Goal: Task Accomplishment & Management: Complete application form

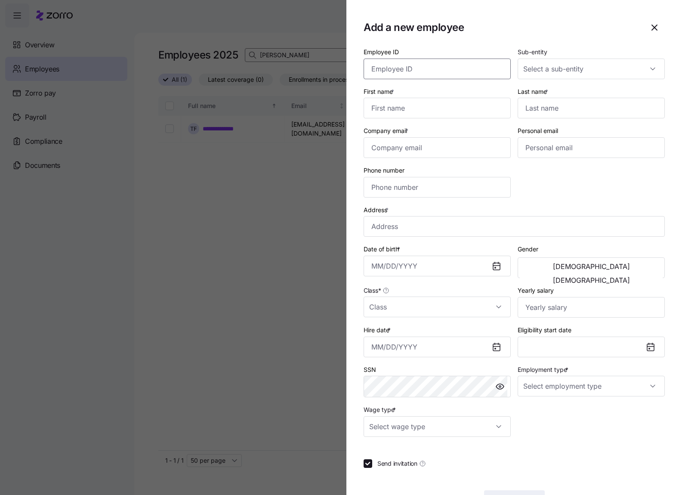
click at [403, 68] on input "Employee ID" at bounding box center [437, 69] width 147 height 21
paste input "358657"
type input "358657"
click at [386, 107] on input "First name *" at bounding box center [437, 108] width 147 height 21
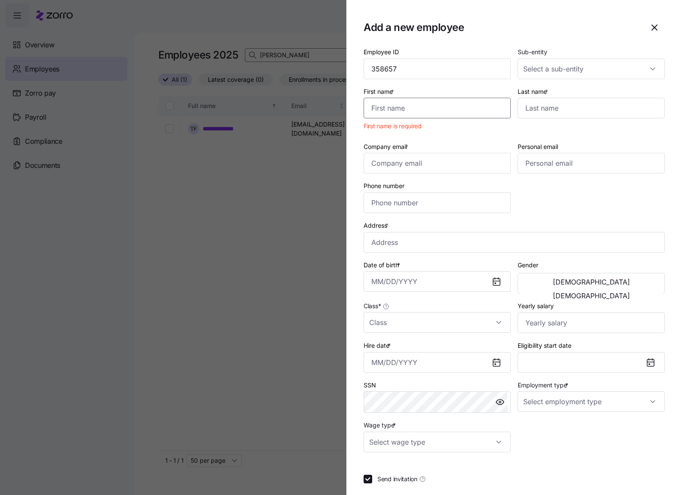
click at [389, 107] on input "First name *" at bounding box center [437, 108] width 147 height 21
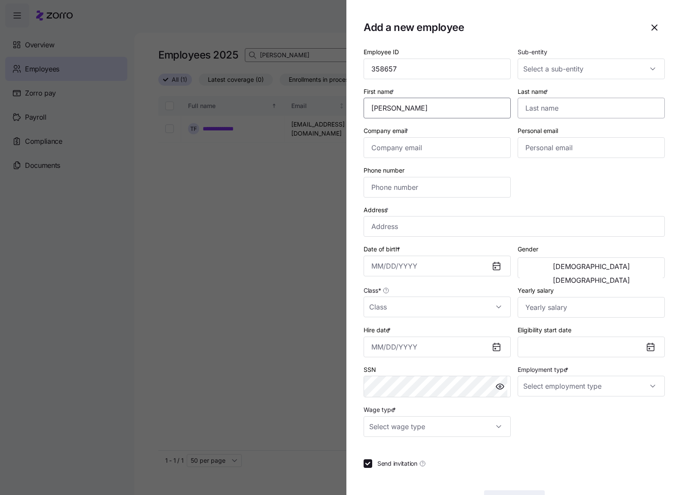
type input "[PERSON_NAME]"
click at [539, 107] on input "Last name *" at bounding box center [591, 108] width 147 height 21
type input "[PERSON_NAME]"
click at [621, 76] on input "Sub-entity" at bounding box center [591, 69] width 147 height 21
click at [590, 94] on div "Dungarvin [US_STATE] LLC" at bounding box center [586, 95] width 137 height 18
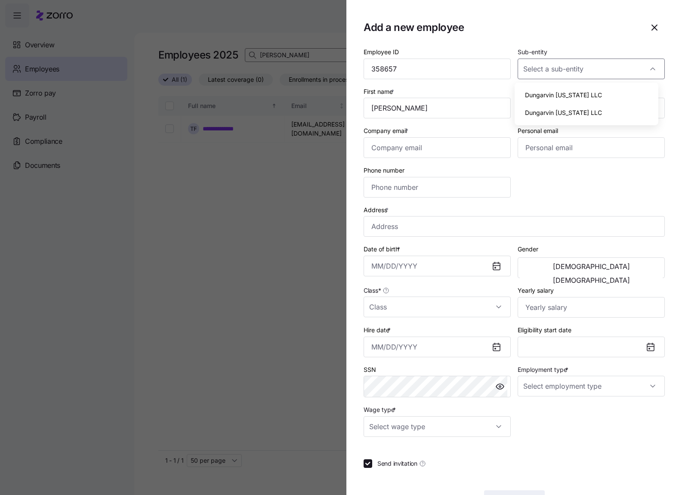
type input "Dungarvin [US_STATE] LLC"
click at [421, 151] on input "Company email *" at bounding box center [437, 147] width 147 height 21
paste input "[PERSON_NAME][EMAIL_ADDRESS][PERSON_NAME][DOMAIN_NAME]"
type input "[PERSON_NAME][EMAIL_ADDRESS][PERSON_NAME][DOMAIN_NAME]"
click at [519, 15] on section "Add a new employee Employee ID 358657 Sub-entity Dungarvin [US_STATE] LLC First…" at bounding box center [514, 247] width 336 height 495
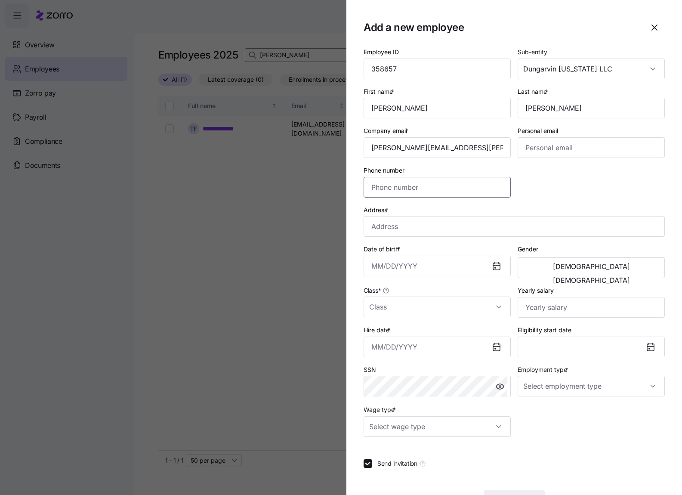
click at [427, 181] on input "Phone number" at bounding box center [437, 187] width 147 height 21
paste input "[PHONE_NUMBER]"
type input "[PHONE_NUMBER]"
click at [392, 226] on input "Address *" at bounding box center [514, 226] width 301 height 21
paste input "[STREET_ADDRESS]"
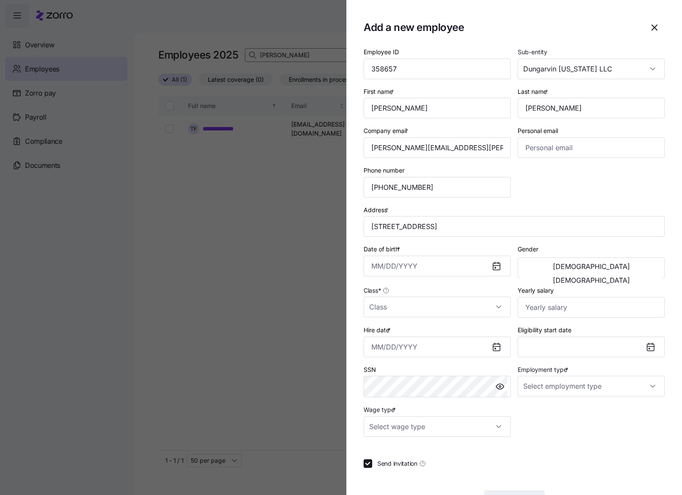
type input "[STREET_ADDRESS]"
drag, startPoint x: 403, startPoint y: 286, endPoint x: 408, endPoint y: 300, distance: 14.9
click at [403, 286] on div "Class *" at bounding box center [437, 301] width 147 height 32
click at [409, 302] on input "Class *" at bounding box center [437, 306] width 147 height 21
click at [420, 329] on div "IN" at bounding box center [435, 333] width 137 height 18
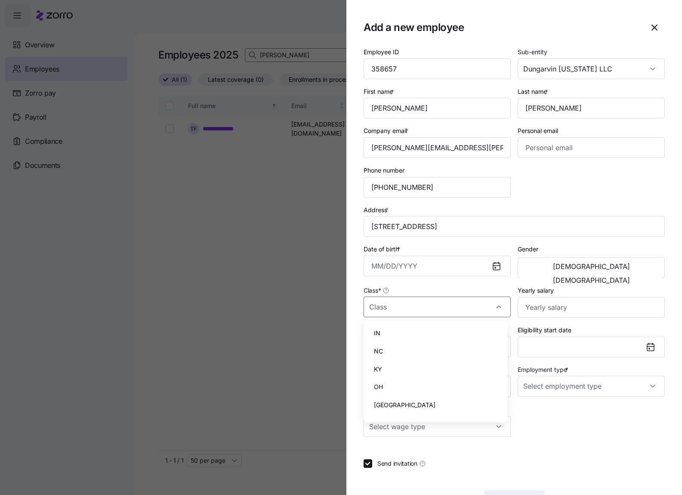
type input "IN"
click at [613, 390] on input "Employment type *" at bounding box center [591, 386] width 147 height 21
click at [553, 414] on div "Full Time" at bounding box center [586, 412] width 137 height 18
type input "Full Time"
click at [401, 369] on div "SSN" at bounding box center [437, 381] width 147 height 34
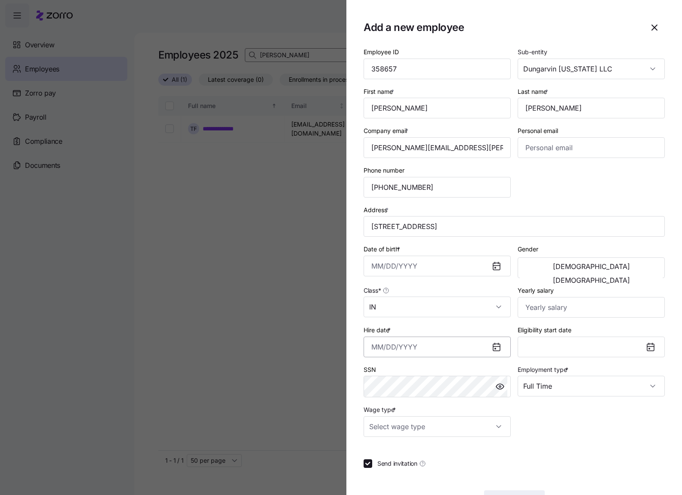
click at [371, 345] on input "Hire date *" at bounding box center [437, 347] width 147 height 21
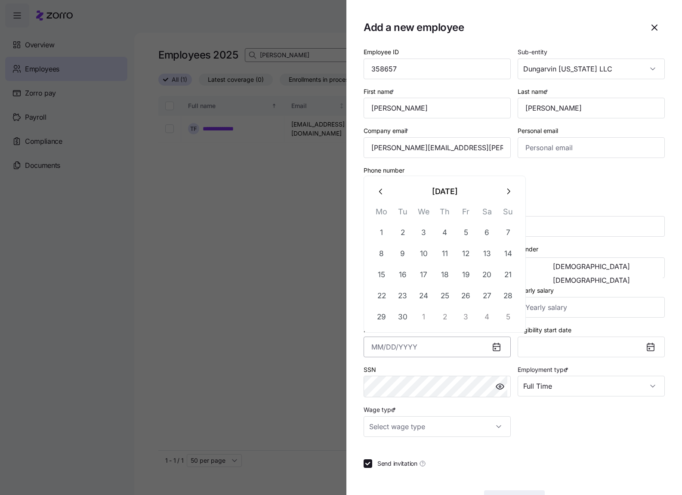
paste input "[DATE]"
type input "[DATE]"
click at [409, 370] on div "SSN" at bounding box center [437, 381] width 147 height 34
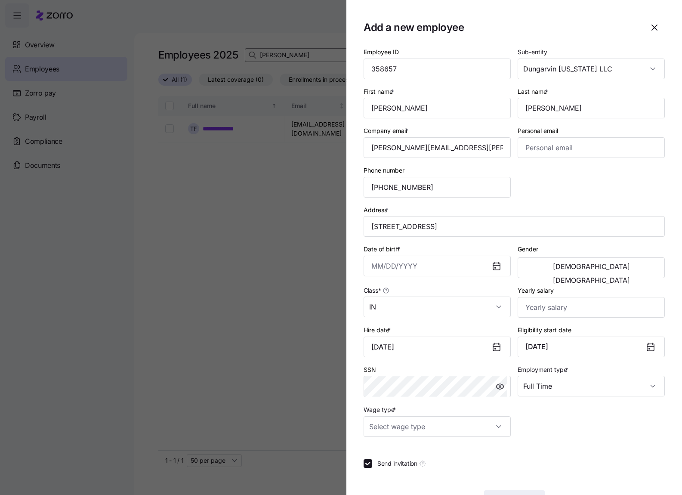
click at [398, 326] on div "Hire date * [DATE]" at bounding box center [437, 340] width 147 height 33
click at [537, 307] on input "Yearly salary" at bounding box center [591, 307] width 147 height 21
type input "$31,824"
click at [495, 421] on input "Wage type *" at bounding box center [437, 426] width 147 height 21
click at [435, 470] on div "Hourly" at bounding box center [435, 471] width 137 height 18
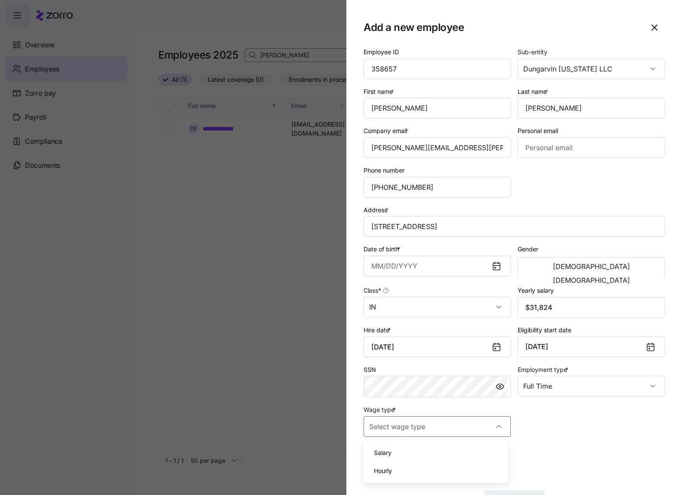
type input "Hourly"
click at [626, 277] on span "[DEMOGRAPHIC_DATA]" at bounding box center [591, 280] width 77 height 7
click at [380, 264] on input "Date of birth *" at bounding box center [437, 266] width 147 height 21
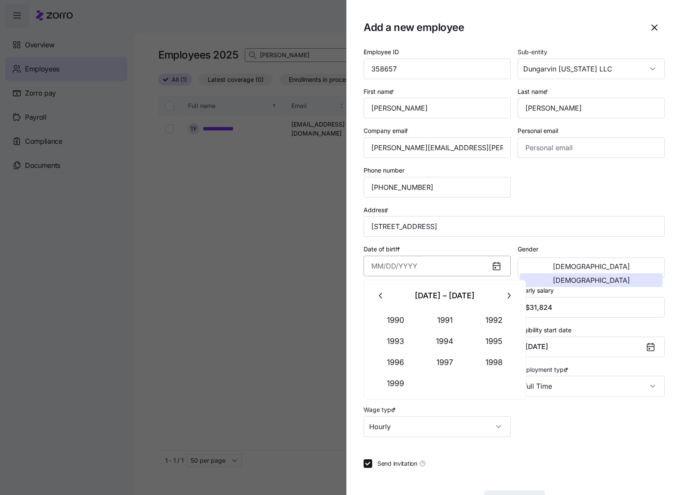
paste input "[DATE]"
type input "[DATE]"
click at [563, 192] on div "Employee ID 358657 Sub-entity Dungarvin [US_STATE] LLC First name * [PERSON_NAM…" at bounding box center [514, 241] width 308 height 397
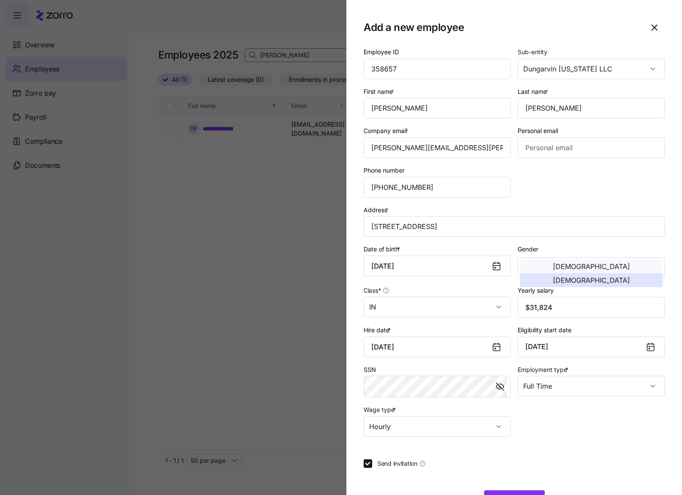
scroll to position [30, 0]
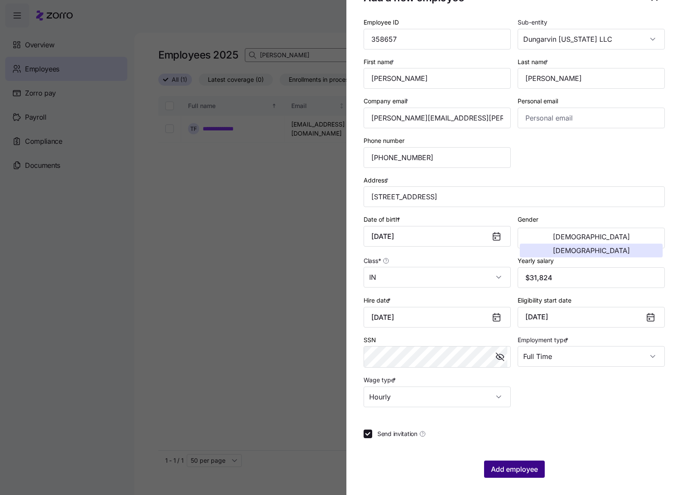
click at [498, 468] on span "Add employee" at bounding box center [514, 469] width 47 height 10
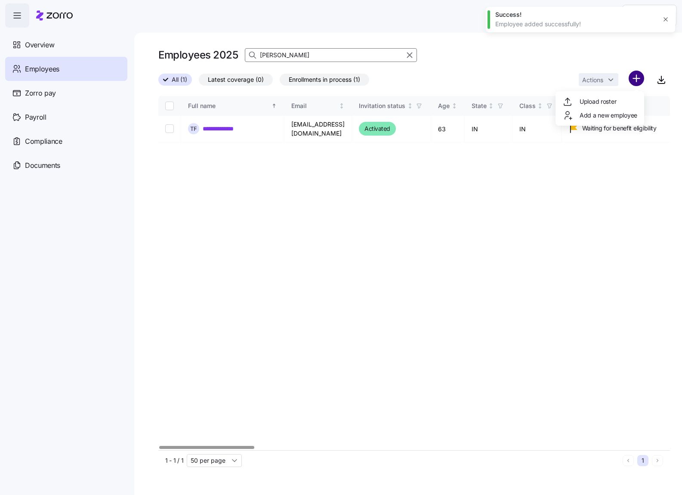
click at [636, 80] on html "**********" at bounding box center [341, 245] width 682 height 490
click at [621, 112] on span "Add a new employee" at bounding box center [609, 115] width 58 height 9
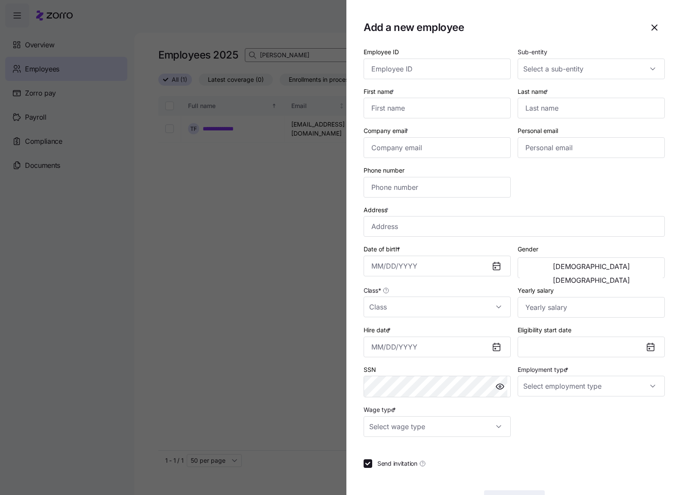
click at [384, 87] on label "First name *" at bounding box center [380, 91] width 32 height 9
click at [384, 98] on input "First name *" at bounding box center [437, 108] width 147 height 21
drag, startPoint x: 538, startPoint y: 106, endPoint x: 615, endPoint y: 136, distance: 82.3
click at [538, 106] on input "Last name *" at bounding box center [591, 108] width 147 height 21
paste input "[PERSON_NAME]"
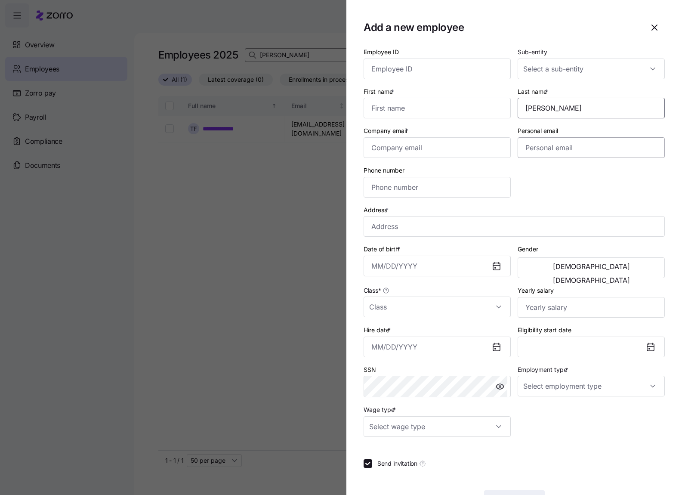
type input "[PERSON_NAME]"
click at [389, 106] on input "First name *" at bounding box center [437, 108] width 147 height 21
paste input "[PERSON_NAME]"
type input "[PERSON_NAME]"
click at [376, 69] on input "Employee ID" at bounding box center [437, 69] width 147 height 21
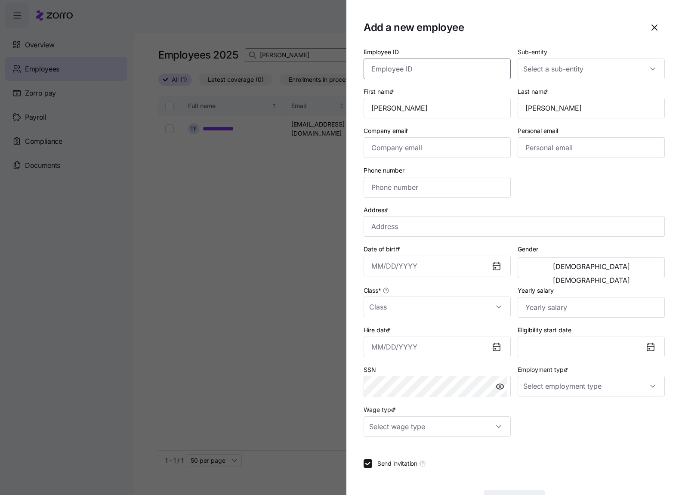
paste input "358654"
type input "358654"
click at [647, 70] on div at bounding box center [591, 69] width 147 height 21
click at [572, 97] on span "Dungarvin [US_STATE] LLC" at bounding box center [563, 94] width 77 height 9
type input "Dungarvin [US_STATE] LLC"
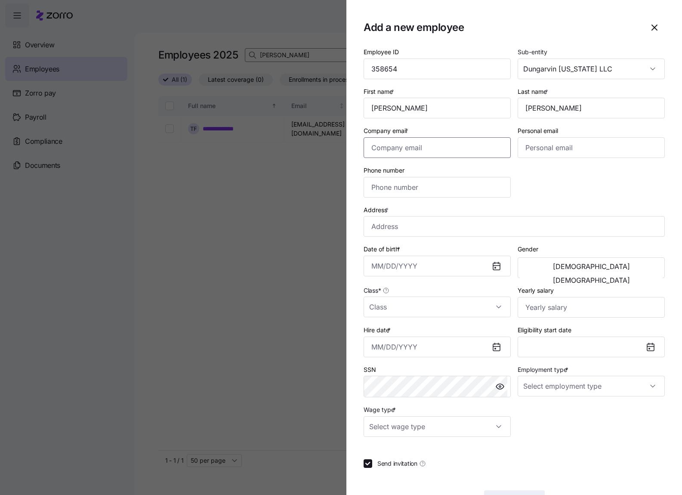
click at [382, 142] on input "Company email *" at bounding box center [437, 147] width 147 height 21
paste input "[EMAIL_ADDRESS][DOMAIN_NAME]"
type input "[EMAIL_ADDRESS][DOMAIN_NAME]"
click at [377, 192] on input "Phone number" at bounding box center [437, 187] width 147 height 21
paste input "[PHONE_NUMBER]"
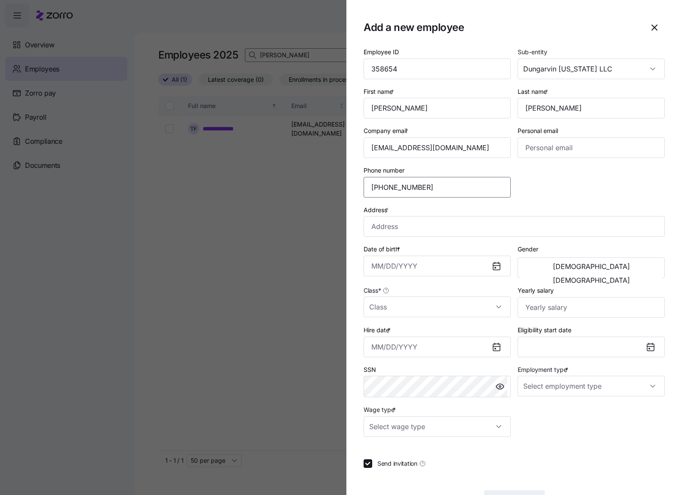
type input "[PHONE_NUMBER]"
click at [386, 226] on input "Address *" at bounding box center [514, 226] width 301 height 21
paste input "[STREET_ADDRESS]"
type input "[STREET_ADDRESS]"
click at [400, 284] on div "Class *" at bounding box center [437, 301] width 154 height 40
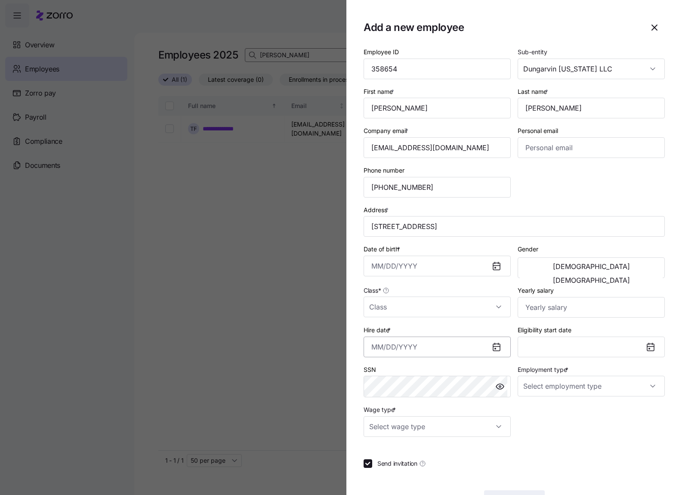
click at [377, 349] on input "Hire date *" at bounding box center [437, 347] width 147 height 21
paste input "[DATE]"
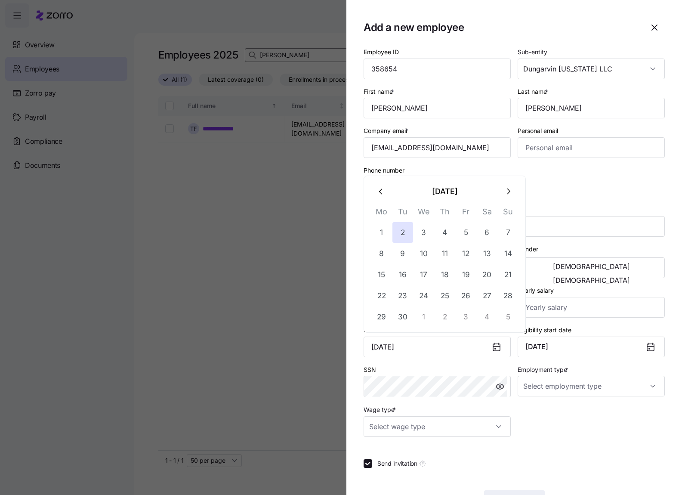
type input "[DATE]"
click at [598, 200] on div "Employee ID 358654 Sub-entity Dungarvin [US_STATE] LLC First name * [PERSON_NAM…" at bounding box center [514, 241] width 308 height 397
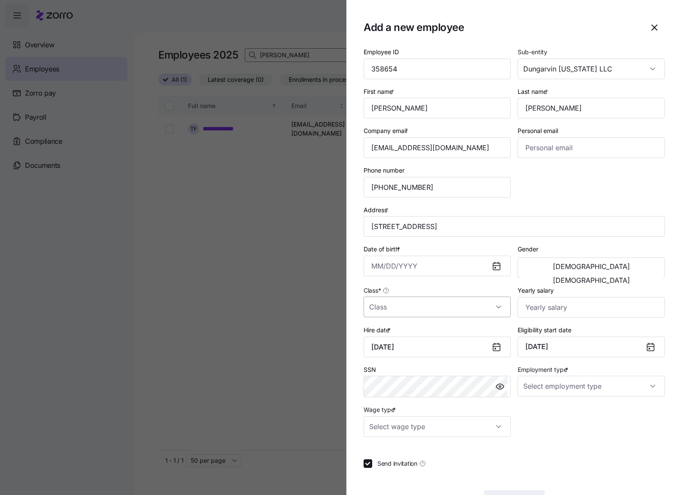
click at [496, 306] on input "Class *" at bounding box center [437, 306] width 147 height 21
click at [406, 338] on div "IN" at bounding box center [435, 333] width 137 height 18
type input "IN"
click at [494, 425] on input "Wage type *" at bounding box center [437, 426] width 147 height 21
click at [620, 392] on input "Employment type *" at bounding box center [591, 386] width 147 height 21
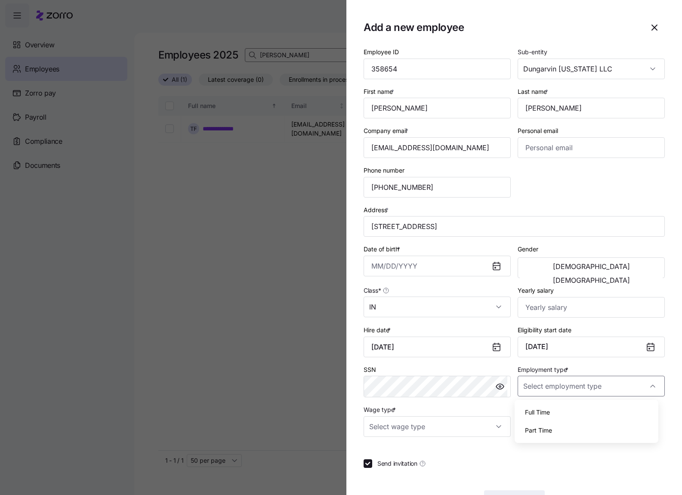
click at [571, 414] on div "Full Time" at bounding box center [586, 412] width 137 height 18
type input "Full Time"
click at [373, 262] on input "Date of birth *" at bounding box center [437, 266] width 147 height 21
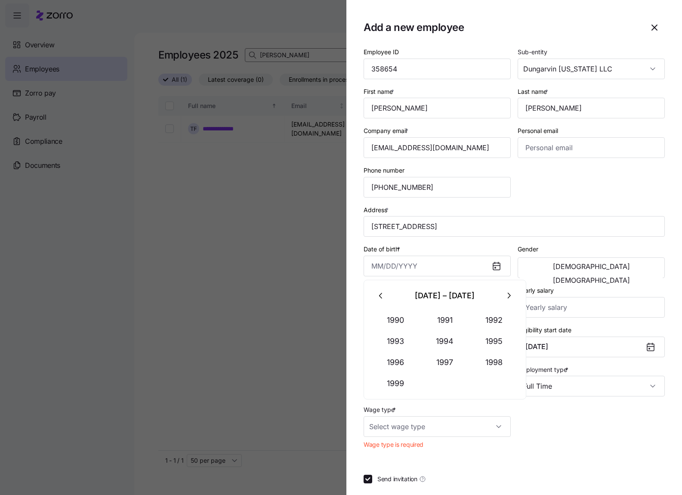
paste input "[DATE]"
type input "[DATE]"
click at [553, 266] on span "[DEMOGRAPHIC_DATA]" at bounding box center [591, 266] width 77 height 7
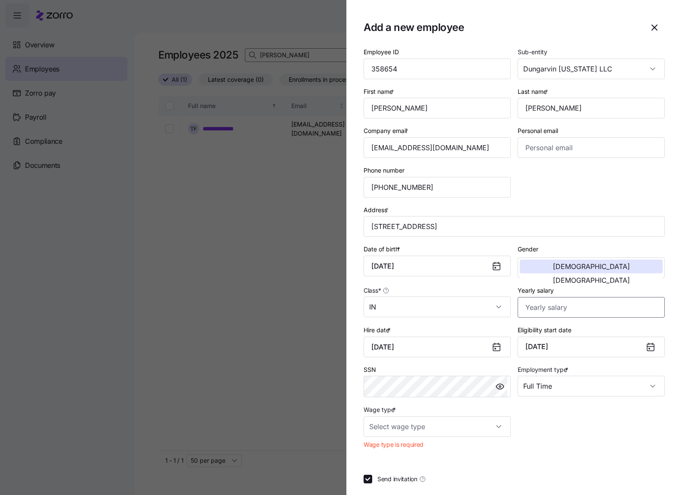
click at [533, 311] on input "Yearly salary" at bounding box center [591, 307] width 147 height 21
type input "$28,080"
click at [486, 429] on input "Wage type *" at bounding box center [437, 426] width 147 height 21
click at [391, 451] on span "Salary" at bounding box center [383, 452] width 18 height 9
type input "Salary"
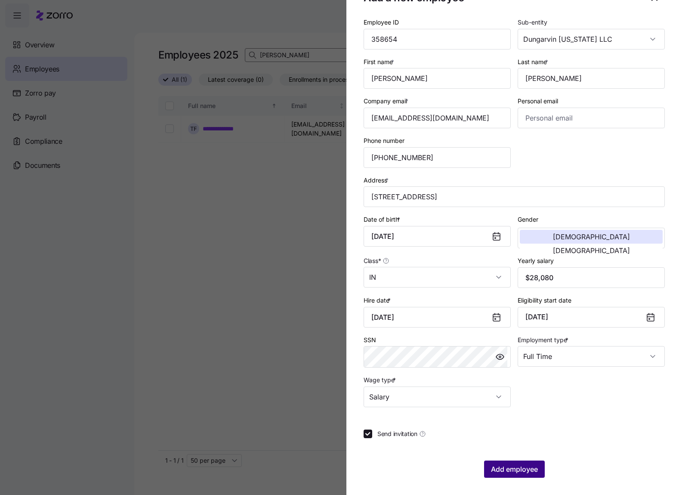
click at [514, 463] on button "Add employee" at bounding box center [514, 468] width 61 height 17
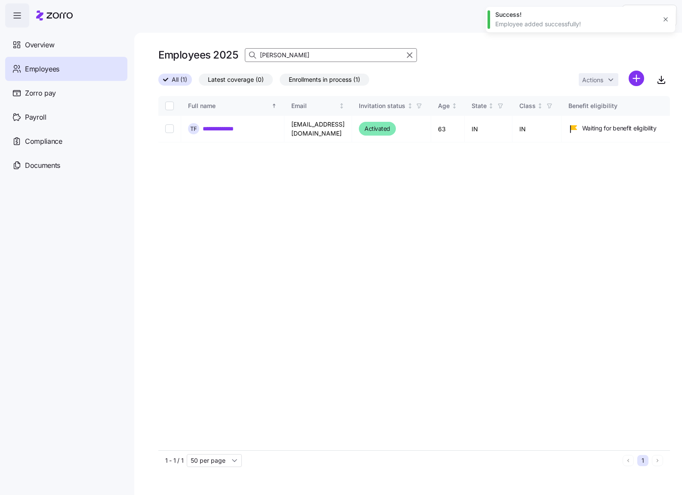
click at [321, 266] on div "**********" at bounding box center [414, 273] width 512 height 354
click at [633, 77] on html "**********" at bounding box center [341, 245] width 682 height 490
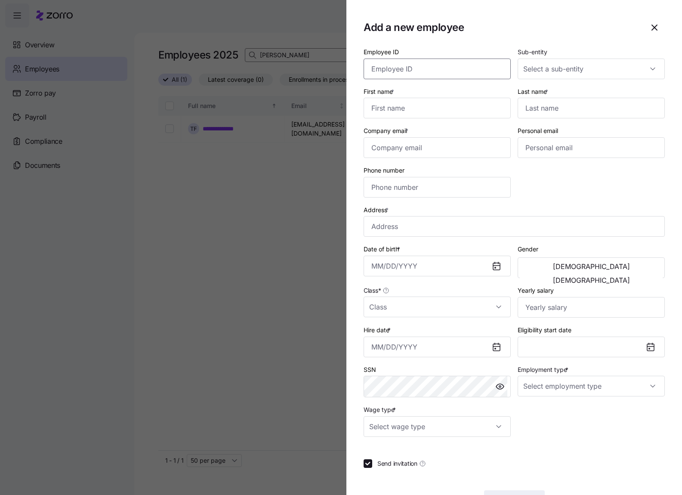
click at [392, 71] on input "Employee ID" at bounding box center [437, 69] width 147 height 21
paste input "477543"
type input "477543"
click at [588, 67] on input "Sub-entity" at bounding box center [591, 69] width 147 height 21
click at [562, 117] on span "Dungarvin [US_STATE] LLC" at bounding box center [563, 112] width 77 height 9
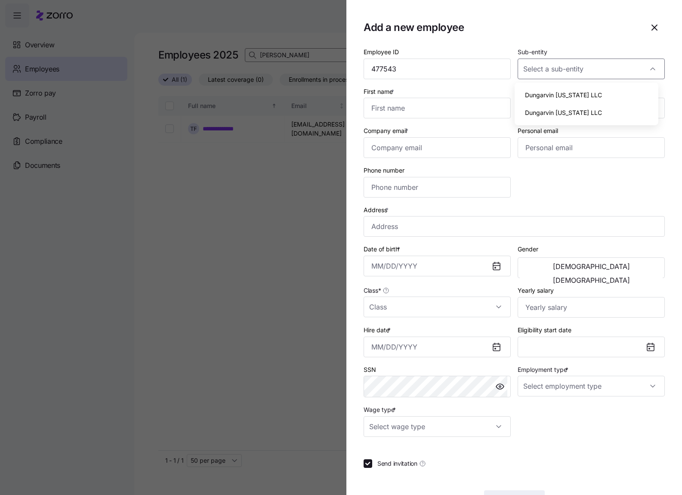
type input "Dungarvin [US_STATE] LLC"
click at [475, 308] on input "Class *" at bounding box center [437, 306] width 147 height 21
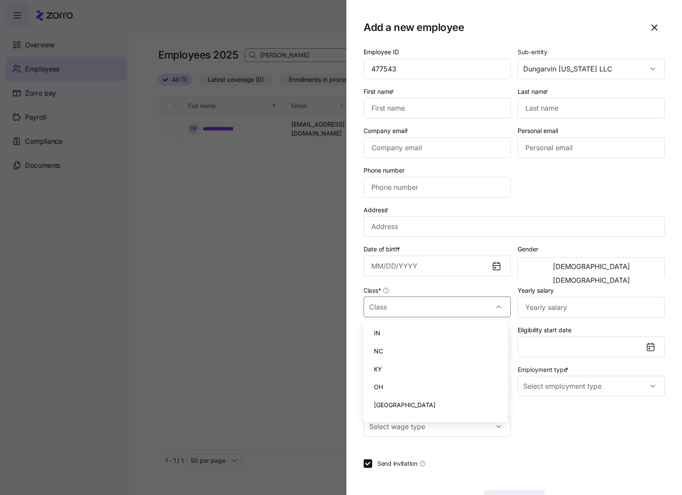
click at [405, 381] on div "OH" at bounding box center [435, 387] width 137 height 18
type input "OH"
click at [459, 425] on input "Wage type *" at bounding box center [437, 426] width 147 height 21
click at [621, 389] on input "Employment type *" at bounding box center [591, 386] width 147 height 21
click at [588, 413] on div "Full Time" at bounding box center [586, 412] width 137 height 18
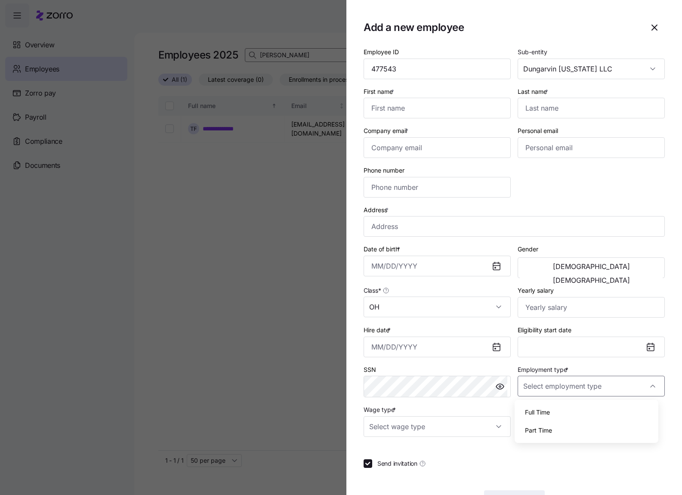
type input "Full Time"
drag, startPoint x: 377, startPoint y: 145, endPoint x: 408, endPoint y: 139, distance: 32.3
click at [377, 145] on input "Company email *" at bounding box center [437, 147] width 147 height 21
paste input "[EMAIL_ADDRESS][DOMAIN_NAME]"
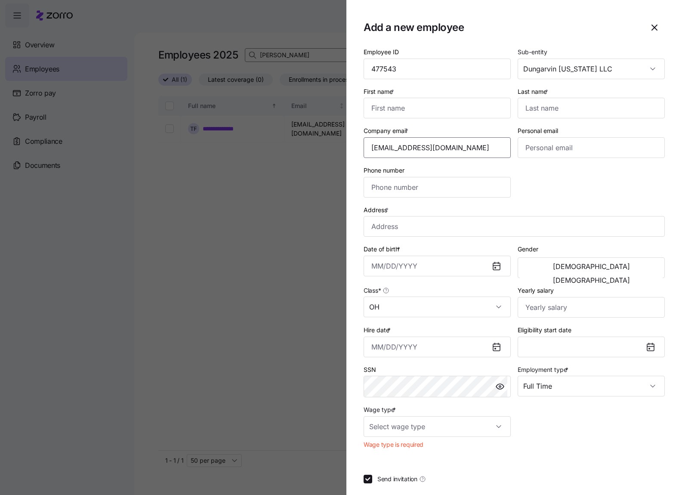
type input "[EMAIL_ADDRESS][DOMAIN_NAME]"
drag, startPoint x: 394, startPoint y: 114, endPoint x: 400, endPoint y: 116, distance: 6.4
click at [394, 113] on input "First name *" at bounding box center [437, 108] width 147 height 21
paste input "[PERSON_NAME]"
type input "[PERSON_NAME]"
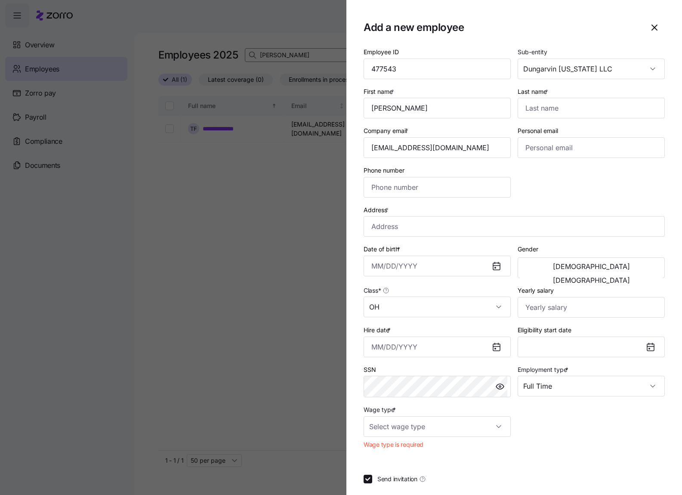
click at [361, 144] on section "Add a new employee Employee ID 477543 Sub-entity Dungarvin [US_STATE] LLC First…" at bounding box center [514, 247] width 336 height 495
click at [573, 104] on input "Last name *" at bounding box center [591, 108] width 147 height 21
paste input "Sinah"
type input "Sinah"
click at [405, 180] on input "Phone number" at bounding box center [437, 187] width 147 height 21
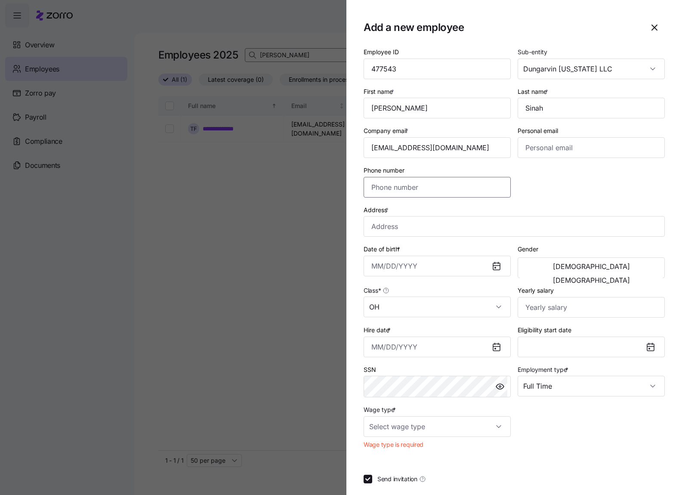
paste input "[PHONE_NUMBER]"
type input "[PHONE_NUMBER]"
click at [386, 226] on input "Address *" at bounding box center [514, 226] width 301 height 21
paste input "1941 Torchwood Dr"
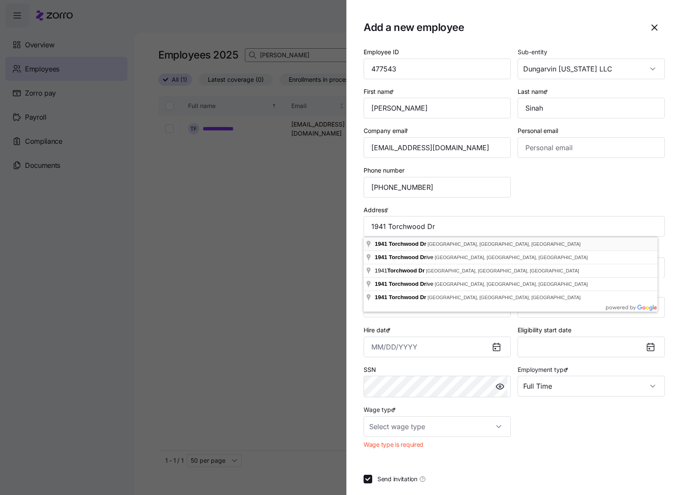
type input "[STREET_ADDRESS]"
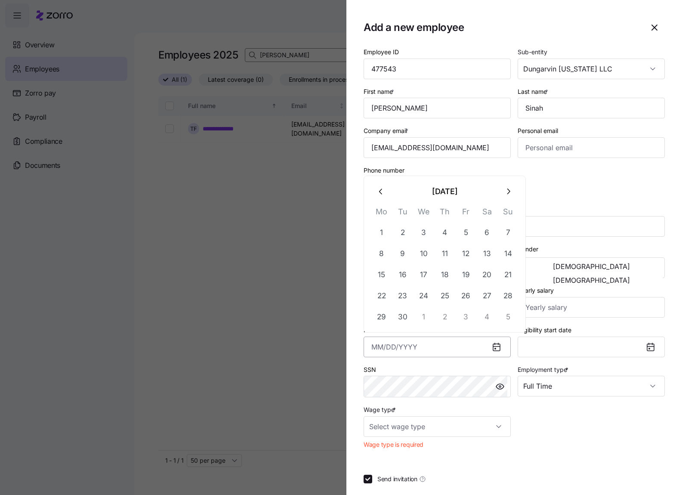
click at [373, 342] on input "Hire date *" at bounding box center [437, 347] width 147 height 21
paste input "[DATE]"
type input "[DATE]"
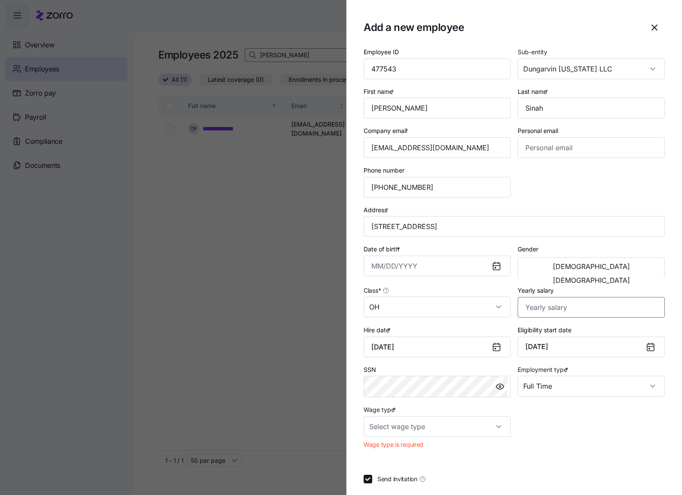
click at [533, 311] on input "Yearly salary" at bounding box center [591, 307] width 147 height 21
type input "$25,740"
click at [490, 429] on input "Wage type *" at bounding box center [437, 426] width 147 height 21
click at [443, 463] on div "Hourly" at bounding box center [435, 471] width 137 height 18
type input "Hourly"
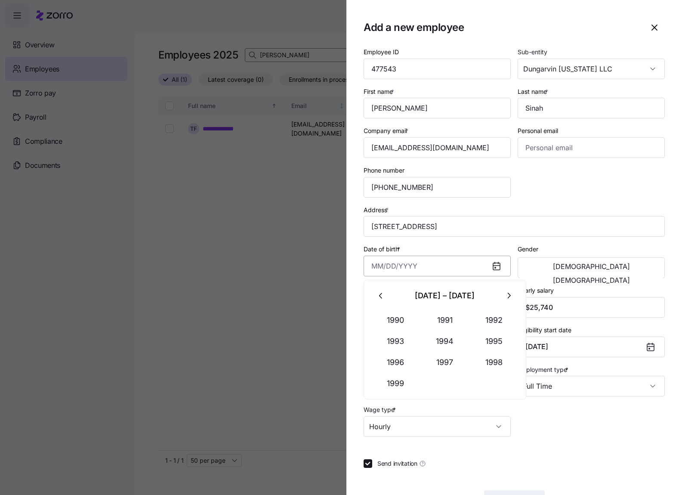
click at [379, 260] on input "Date of birth *" at bounding box center [437, 266] width 147 height 21
paste input "[DATE]"
type input "[DATE]"
click at [615, 277] on span "[DEMOGRAPHIC_DATA]" at bounding box center [591, 280] width 77 height 7
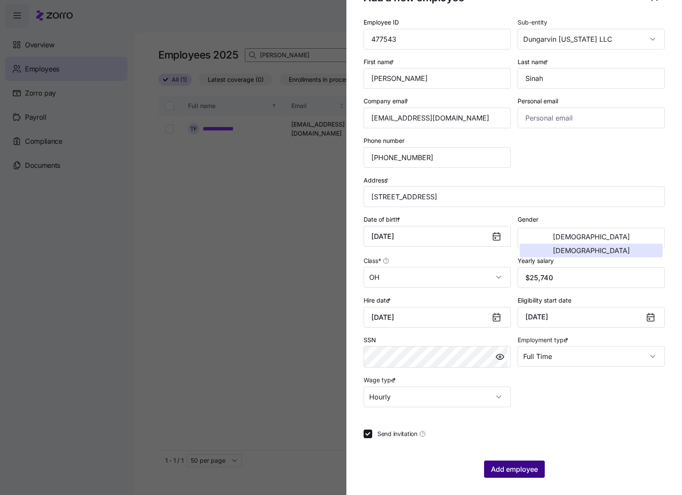
click at [525, 468] on span "Add employee" at bounding box center [514, 469] width 47 height 10
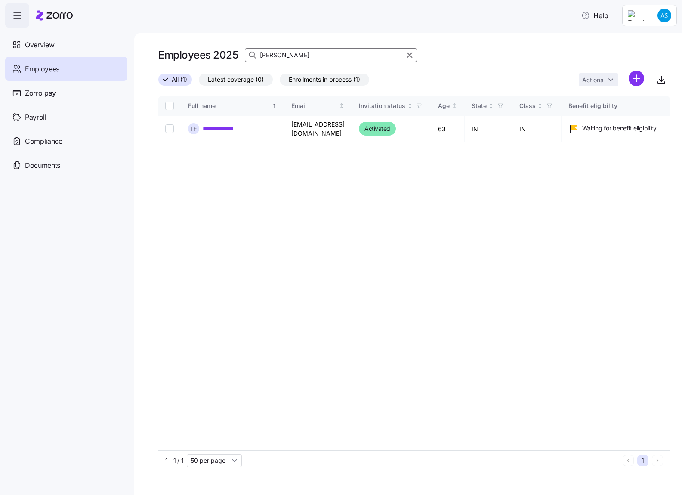
click at [636, 77] on html "**********" at bounding box center [341, 245] width 682 height 490
click at [623, 115] on span "Add a new employee" at bounding box center [609, 115] width 58 height 9
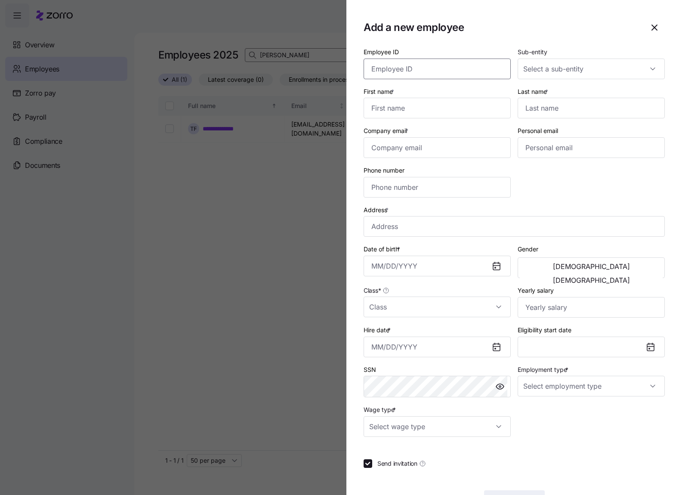
click at [391, 73] on input "Employee ID" at bounding box center [437, 69] width 147 height 21
paste input "477542"
type input "477542"
click at [391, 113] on input "First name *" at bounding box center [437, 108] width 147 height 21
paste input "Kayla"
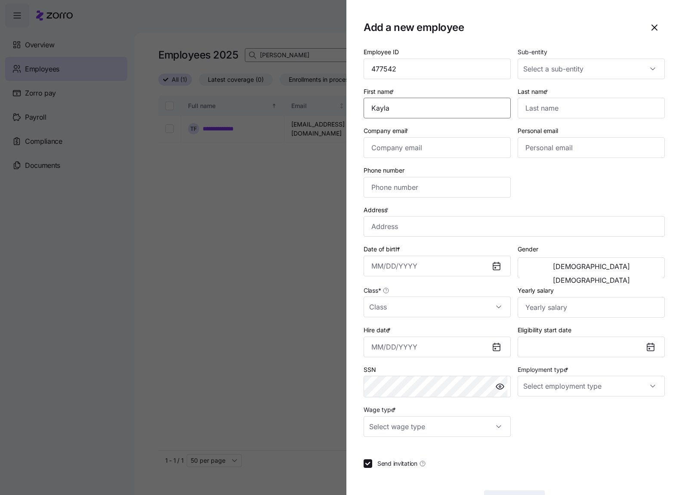
type input "Kayla"
click at [393, 123] on div "Company email *" at bounding box center [437, 142] width 154 height 40
click at [542, 109] on input "Last name *" at bounding box center [591, 108] width 147 height 21
paste input "[PERSON_NAME]"
type input "[PERSON_NAME]"
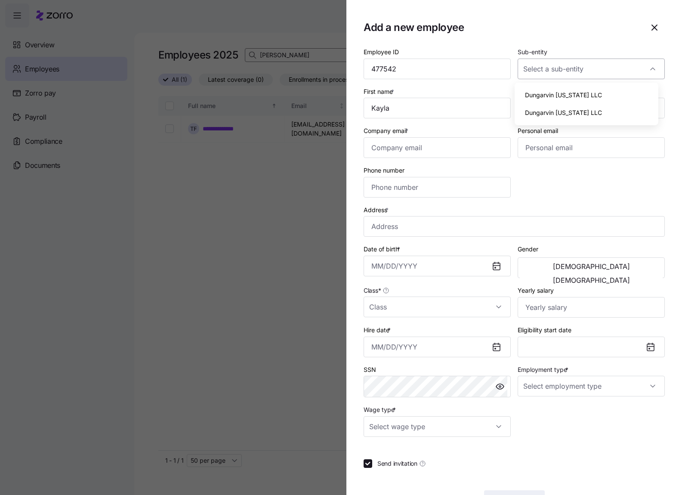
click at [650, 69] on div at bounding box center [591, 69] width 147 height 21
click at [569, 112] on span "Dungarvin [US_STATE] LLC" at bounding box center [563, 112] width 77 height 9
type input "Dungarvin [US_STATE] LLC"
click at [488, 304] on input "Class *" at bounding box center [437, 306] width 147 height 21
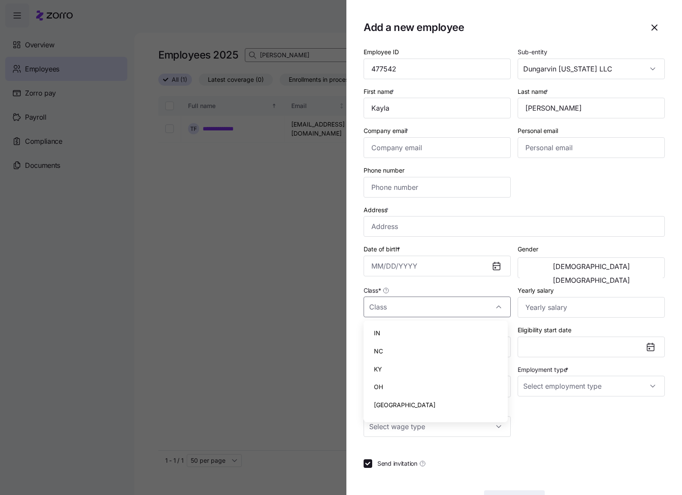
click at [420, 386] on div "OH" at bounding box center [435, 387] width 137 height 18
type input "OH"
click at [390, 154] on input "Company email *" at bounding box center [437, 147] width 147 height 21
paste input "[EMAIL_ADDRESS][DOMAIN_NAME]"
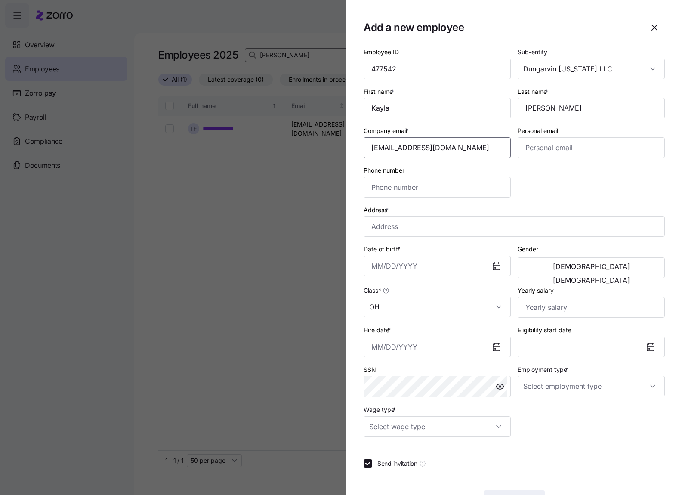
type input "[EMAIL_ADDRESS][DOMAIN_NAME]"
click at [400, 194] on input "Phone number" at bounding box center [437, 187] width 147 height 21
paste input "[PHONE_NUMBER]"
type input "[PHONE_NUMBER]"
click at [392, 233] on input "Address *" at bounding box center [514, 226] width 301 height 21
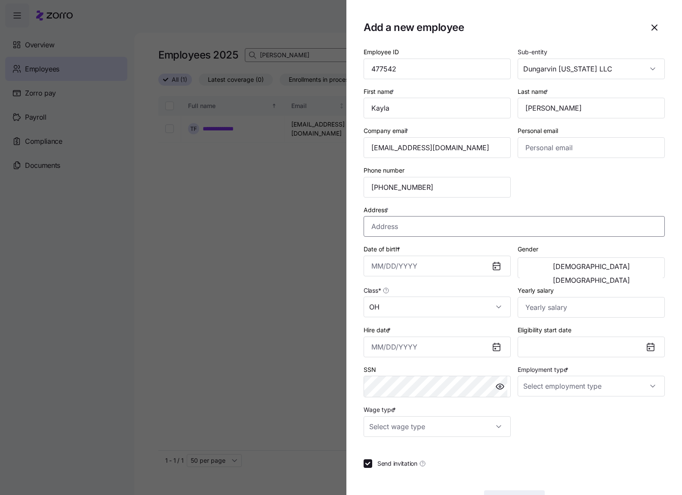
paste input "[STREET_ADDRESS][PERSON_NAME]"
click at [423, 227] on input "[STREET_ADDRESS][PERSON_NAME]" at bounding box center [514, 226] width 301 height 21
type input "[STREET_ADDRESS][PERSON_NAME]"
click at [581, 195] on div "Employee ID 477542 Sub-entity [GEOGRAPHIC_DATA] [US_STATE] LLC First name * [PE…" at bounding box center [514, 241] width 308 height 397
click at [373, 345] on input "Hire date *" at bounding box center [437, 347] width 147 height 21
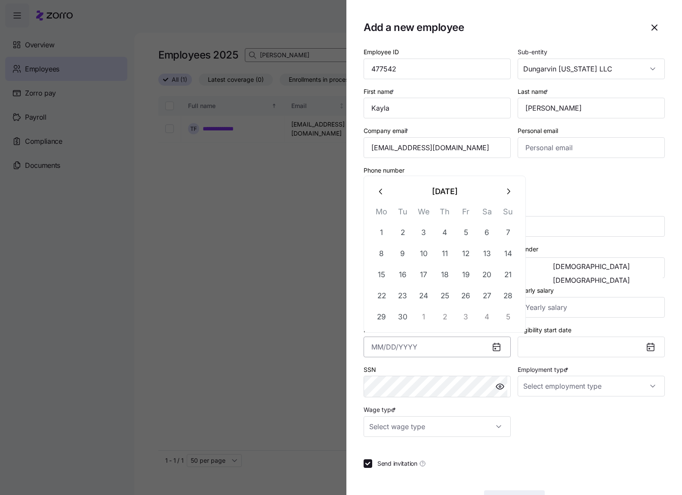
paste input "[DATE]"
type input "[DATE]"
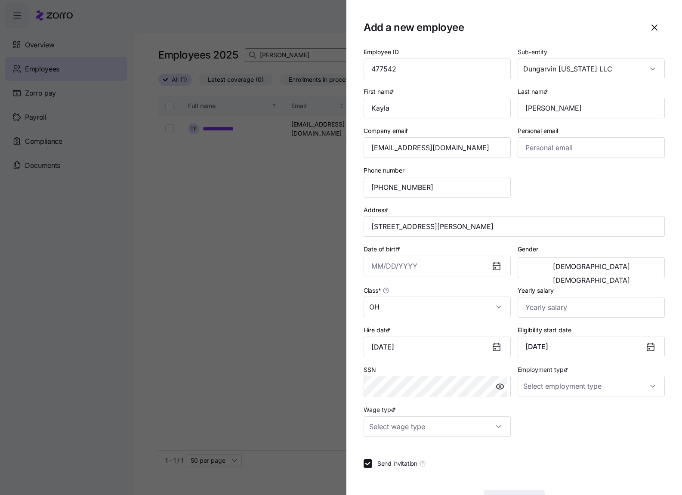
click at [445, 366] on div "SSN" at bounding box center [437, 381] width 147 height 34
click at [494, 417] on input "Wage type *" at bounding box center [437, 426] width 147 height 21
click at [584, 403] on div "Employee ID 477542 Sub-entity Dungarvin [US_STATE] LLC First name * [PERSON_NAM…" at bounding box center [514, 241] width 308 height 397
click at [590, 388] on input "Employment type *" at bounding box center [591, 386] width 147 height 21
click at [560, 412] on div "Full Time" at bounding box center [586, 412] width 137 height 18
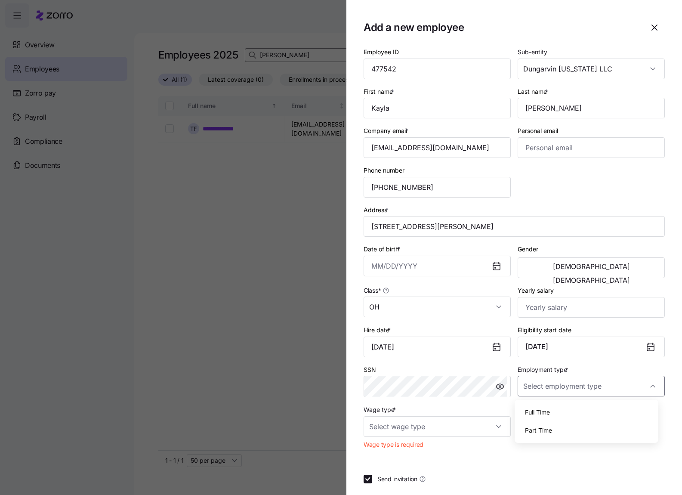
type input "Full Time"
click at [374, 262] on input "Date of birth *" at bounding box center [437, 266] width 147 height 21
paste input "[DATE]"
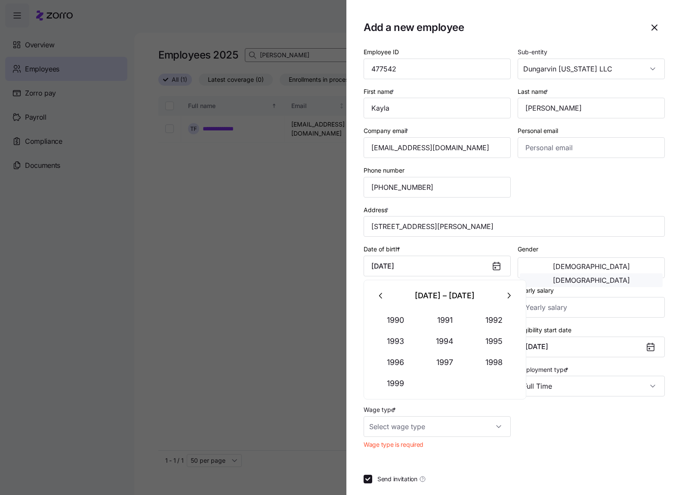
type input "[DATE]"
click at [617, 277] on span "[DEMOGRAPHIC_DATA]" at bounding box center [591, 280] width 77 height 7
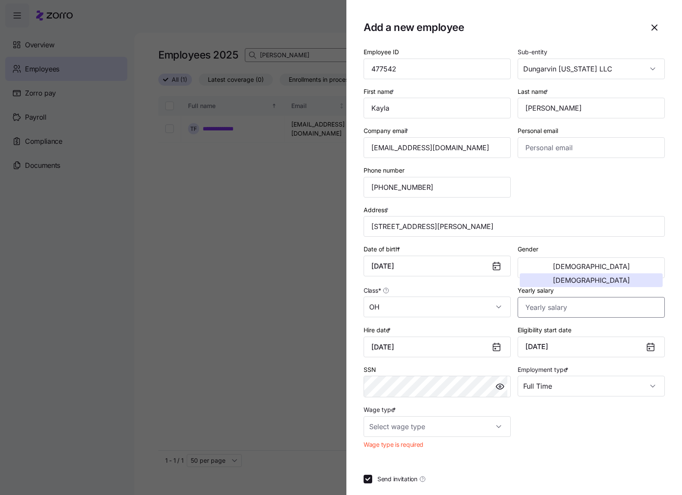
click at [574, 309] on input "Yearly salary" at bounding box center [591, 307] width 147 height 21
type input "$40,456"
click at [488, 423] on input "Wage type *" at bounding box center [437, 426] width 147 height 21
click at [408, 473] on div "Hourly" at bounding box center [435, 471] width 137 height 18
type input "Hourly"
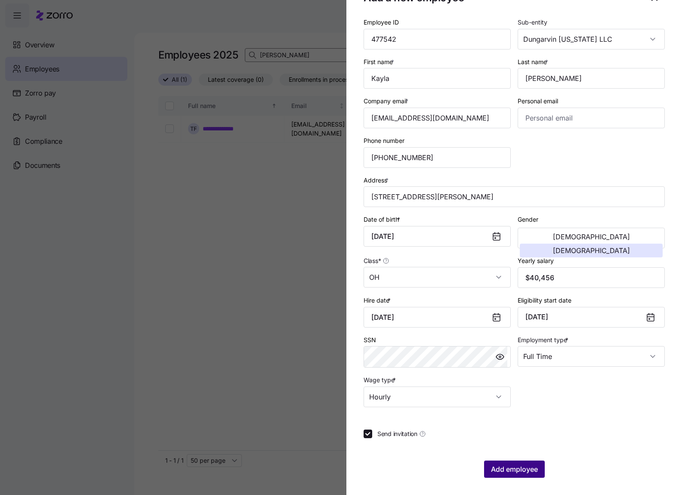
click at [519, 473] on span "Add employee" at bounding box center [514, 469] width 47 height 10
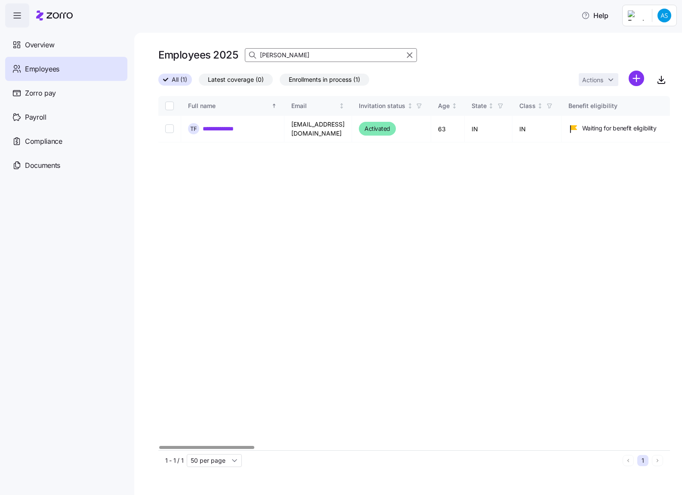
click at [351, 268] on div "**********" at bounding box center [414, 273] width 512 height 354
drag, startPoint x: 338, startPoint y: 269, endPoint x: 225, endPoint y: 100, distance: 202.8
click at [338, 269] on div "**********" at bounding box center [414, 273] width 512 height 354
